Goal: Information Seeking & Learning: Understand process/instructions

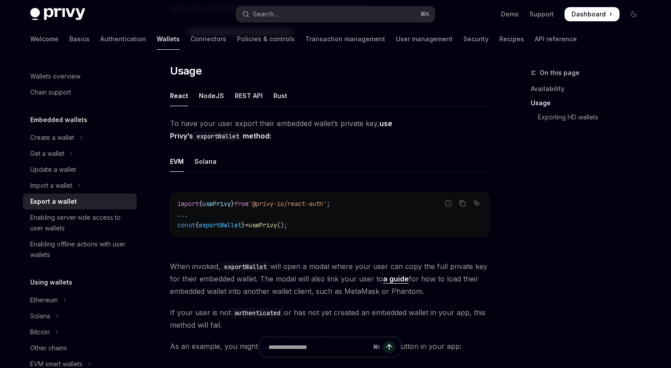
scroll to position [204, 0]
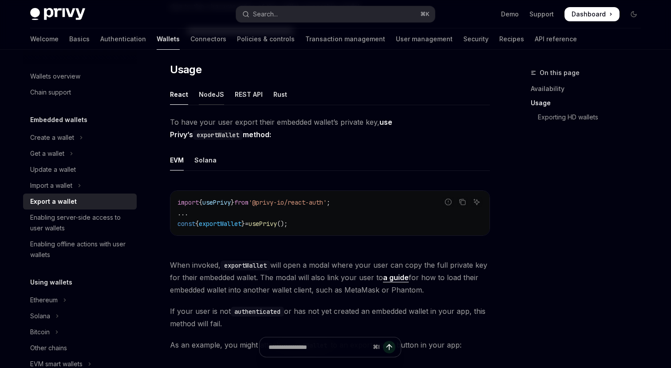
click at [206, 93] on div "NodeJS" at bounding box center [211, 94] width 25 height 21
type textarea "*"
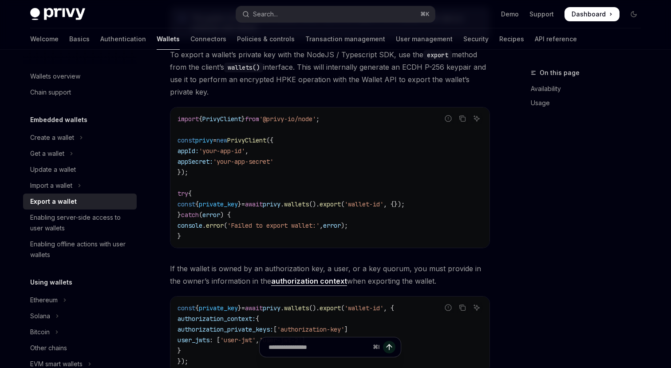
scroll to position [352, 0]
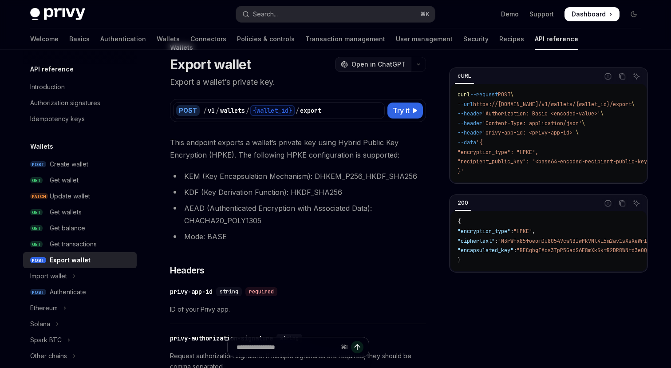
scroll to position [27, 0]
